Goal: Task Accomplishment & Management: Complete application form

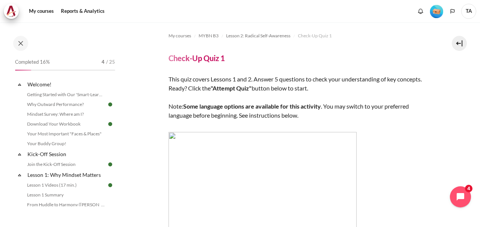
scroll to position [253, 0]
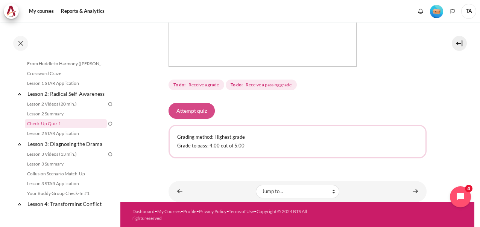
click at [177, 106] on button "Attempt quiz" at bounding box center [192, 111] width 46 height 16
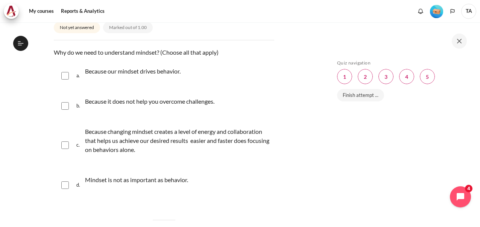
scroll to position [113, 0]
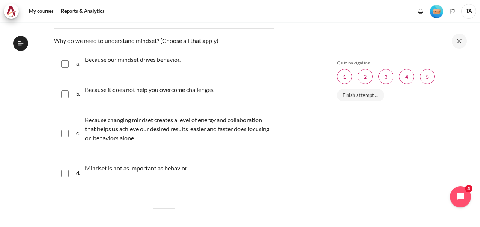
click at [69, 62] on div "a. Because our mindset drives behavior." at bounding box center [164, 64] width 221 height 29
click at [66, 65] on input "Content" at bounding box center [65, 64] width 8 height 8
checkbox input "true"
click at [66, 130] on input "Content" at bounding box center [65, 134] width 8 height 8
checkbox input "true"
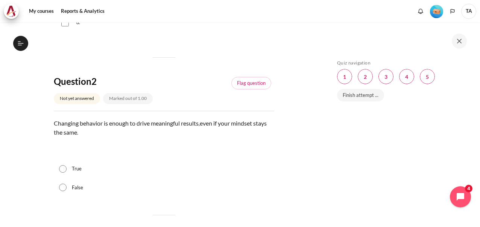
scroll to position [301, 0]
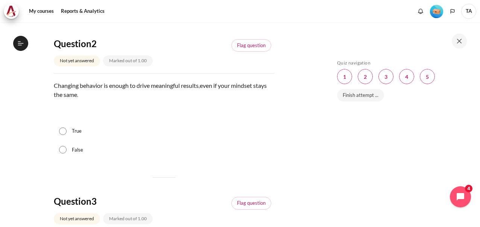
click at [66, 150] on input "False" at bounding box center [63, 150] width 8 height 8
radio input "true"
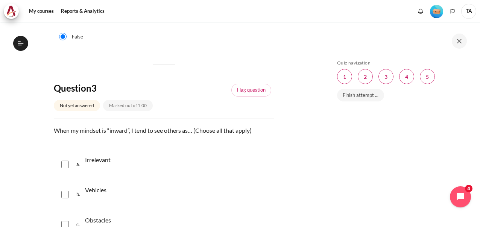
scroll to position [452, 0]
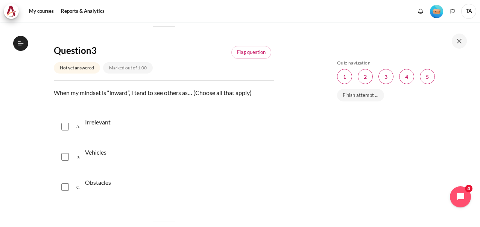
click at [66, 156] on input "Content" at bounding box center [65, 157] width 8 height 8
checkbox input "true"
click at [67, 125] on input "Content" at bounding box center [65, 127] width 8 height 8
checkbox input "true"
click at [63, 188] on input "Content" at bounding box center [65, 187] width 8 height 8
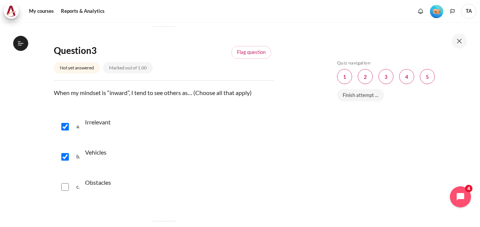
checkbox input "true"
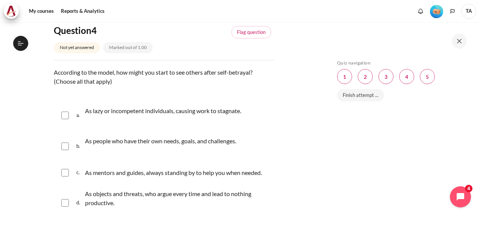
scroll to position [678, 0]
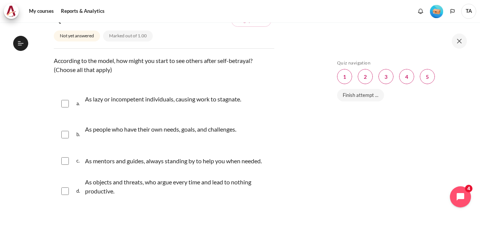
click at [64, 100] on input "Content" at bounding box center [65, 104] width 8 height 8
checkbox input "true"
click at [63, 189] on input "Content" at bounding box center [65, 191] width 8 height 8
checkbox input "true"
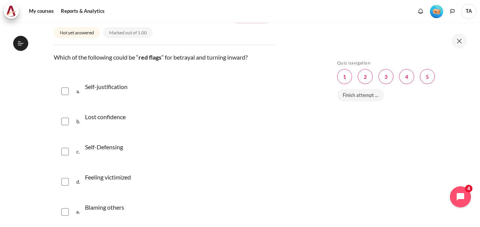
scroll to position [899, 0]
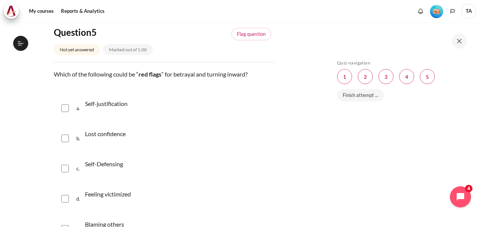
click at [66, 138] on input "Content" at bounding box center [65, 138] width 8 height 8
checkbox input "true"
click at [66, 166] on input "Content" at bounding box center [65, 169] width 8 height 8
checkbox input "true"
click at [66, 200] on input "Content" at bounding box center [65, 199] width 8 height 8
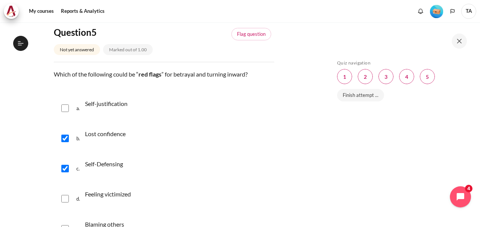
checkbox input "true"
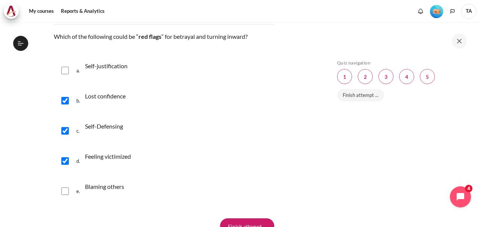
click at [66, 188] on input "Content" at bounding box center [65, 191] width 8 height 8
checkbox input "true"
click at [63, 71] on input "Content" at bounding box center [65, 71] width 8 height 8
checkbox input "true"
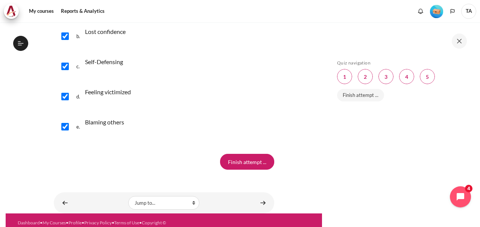
scroll to position [1012, 0]
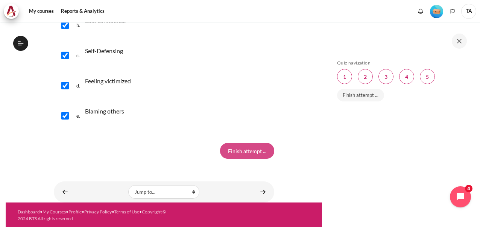
click at [247, 148] on input "Finish attempt ..." at bounding box center [247, 151] width 54 height 16
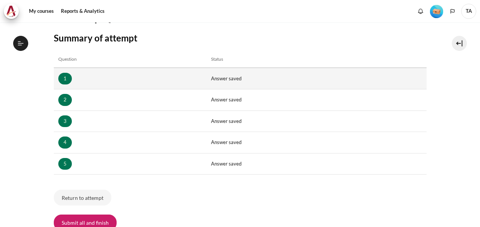
scroll to position [113, 0]
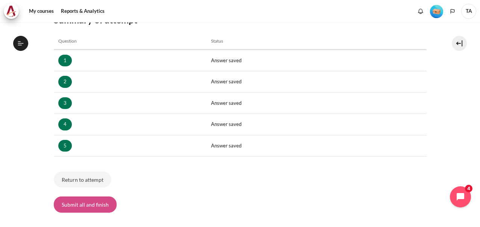
click at [98, 200] on button "Submit all and finish" at bounding box center [85, 204] width 63 height 16
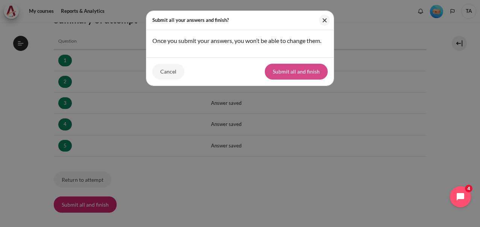
click at [293, 70] on button "Submit all and finish" at bounding box center [296, 72] width 63 height 16
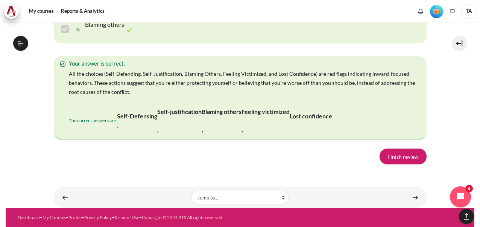
scroll to position [1617, 0]
click at [405, 155] on link "Finish review" at bounding box center [403, 156] width 47 height 16
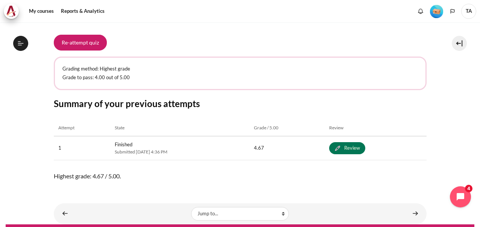
scroll to position [337, 0]
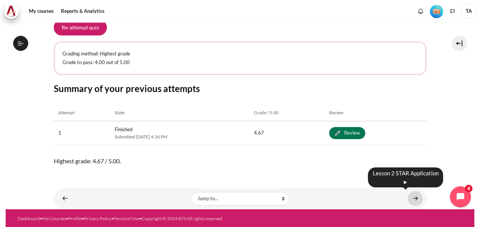
click at [413, 197] on link "Content" at bounding box center [415, 198] width 15 height 15
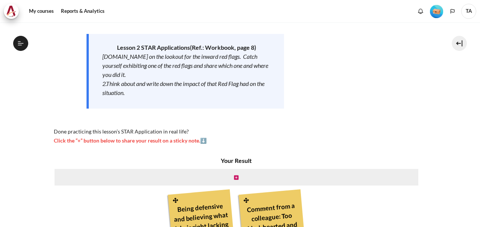
scroll to position [151, 0]
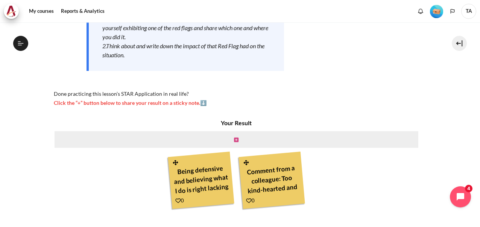
click at [234, 140] on icon "Content" at bounding box center [236, 139] width 5 height 5
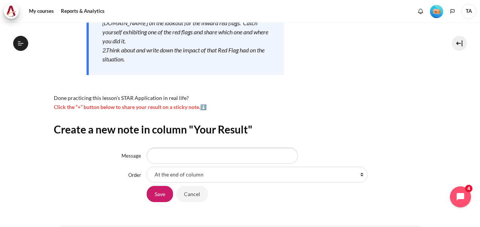
scroll to position [184, 0]
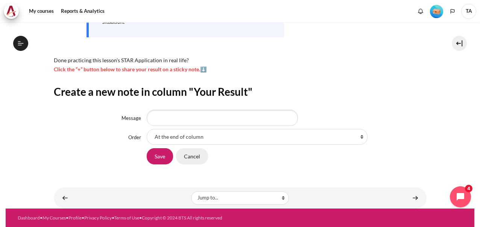
click at [201, 158] on input "Cancel" at bounding box center [192, 156] width 32 height 16
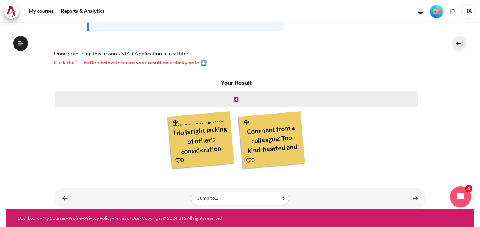
scroll to position [191, 0]
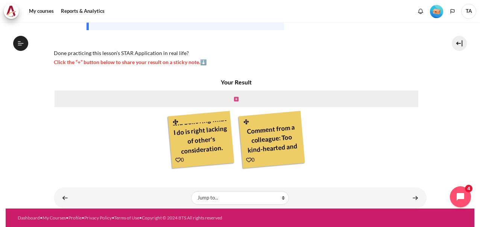
click at [234, 97] on icon "Content" at bounding box center [236, 98] width 5 height 5
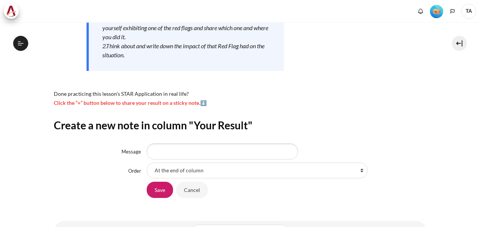
scroll to position [151, 0]
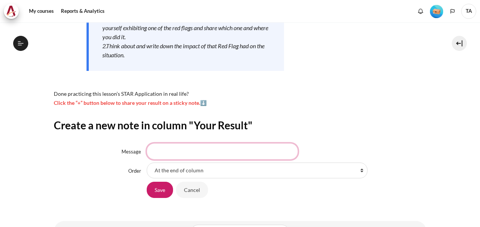
click at [242, 155] on input "Message" at bounding box center [222, 151] width 151 height 16
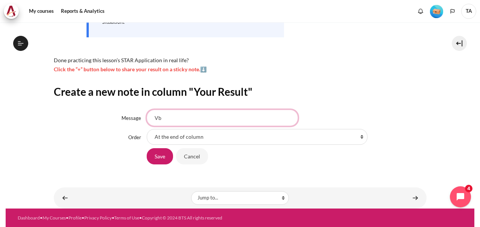
type input "V"
type input "Being defensive when other department complain about my team."
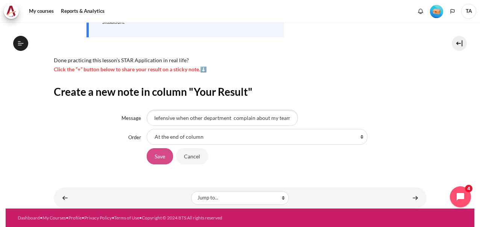
click at [157, 156] on input "Save" at bounding box center [160, 156] width 26 height 16
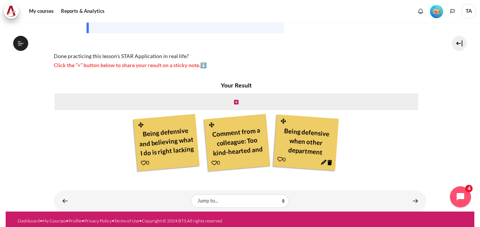
scroll to position [191, 0]
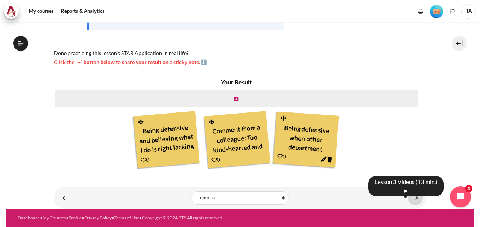
click at [413, 197] on link "Content" at bounding box center [415, 197] width 15 height 15
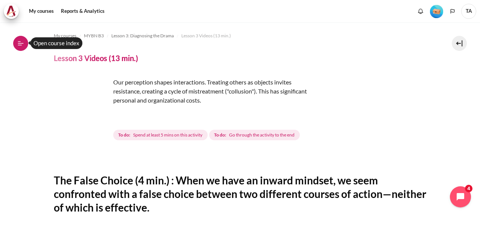
click at [20, 41] on icon at bounding box center [19, 41] width 3 height 0
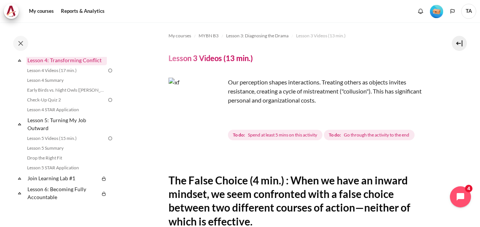
scroll to position [322, 0]
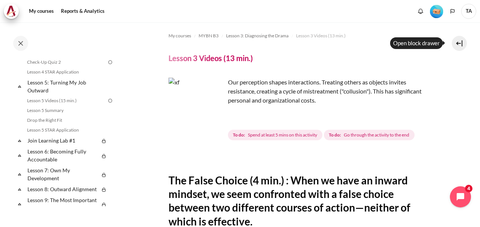
click at [460, 44] on button at bounding box center [459, 43] width 15 height 15
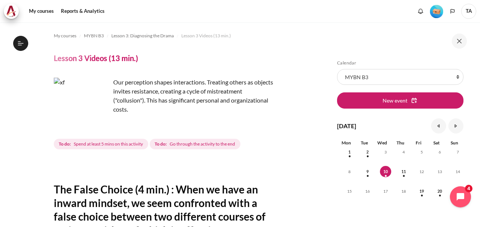
click at [437, 12] on img "Level #1" at bounding box center [436, 11] width 13 height 13
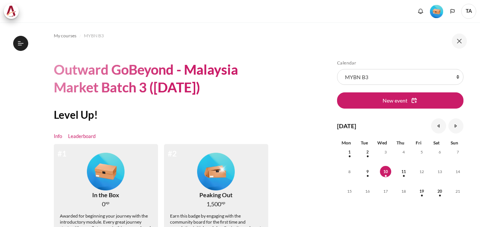
click at [81, 137] on link "Leaderboard" at bounding box center [81, 137] width 27 height 8
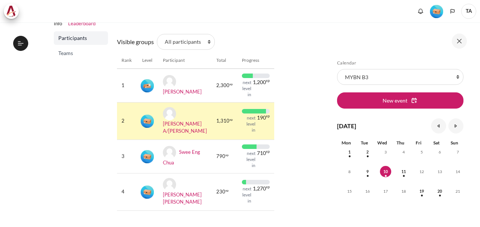
scroll to position [113, 0]
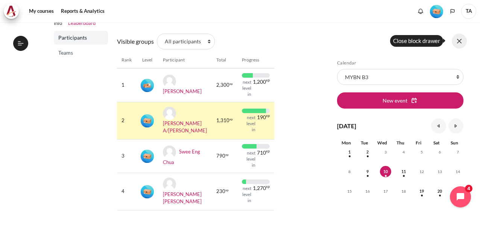
click at [461, 37] on button at bounding box center [459, 41] width 15 height 15
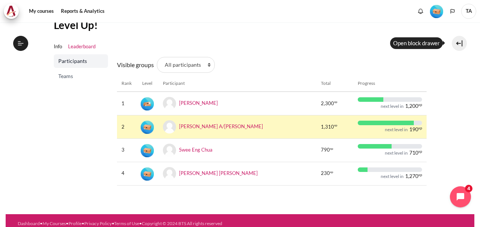
scroll to position [75, 0]
